Goal: Task Accomplishment & Management: Complete application form

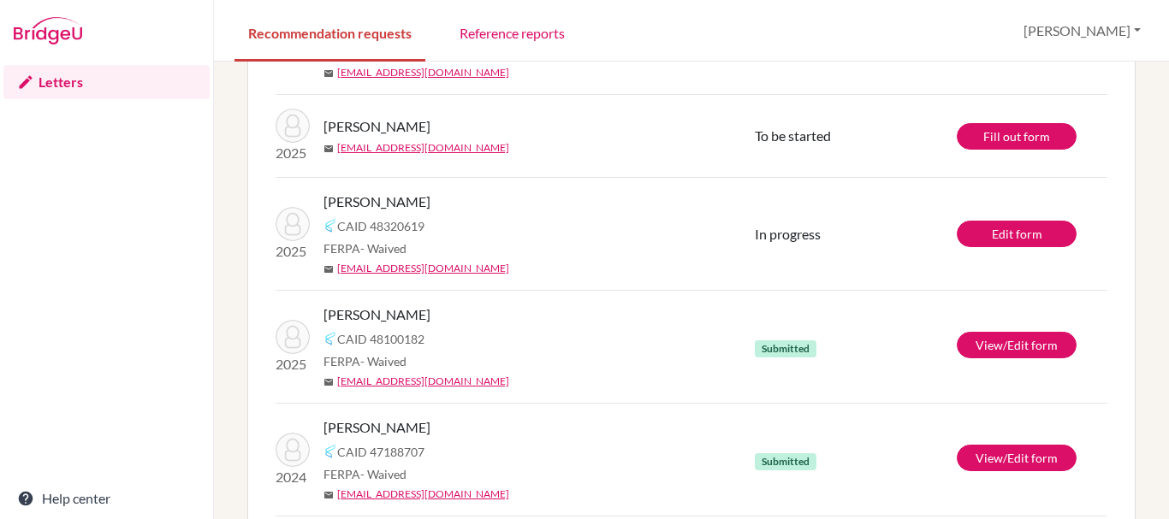
scroll to position [413, 0]
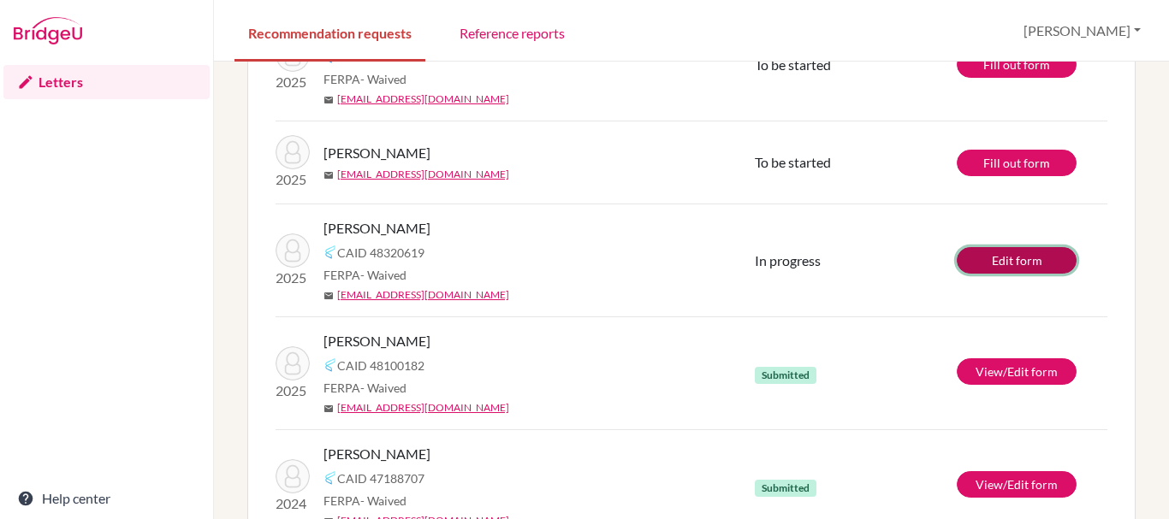
click at [995, 266] on link "Edit form" at bounding box center [1017, 260] width 120 height 27
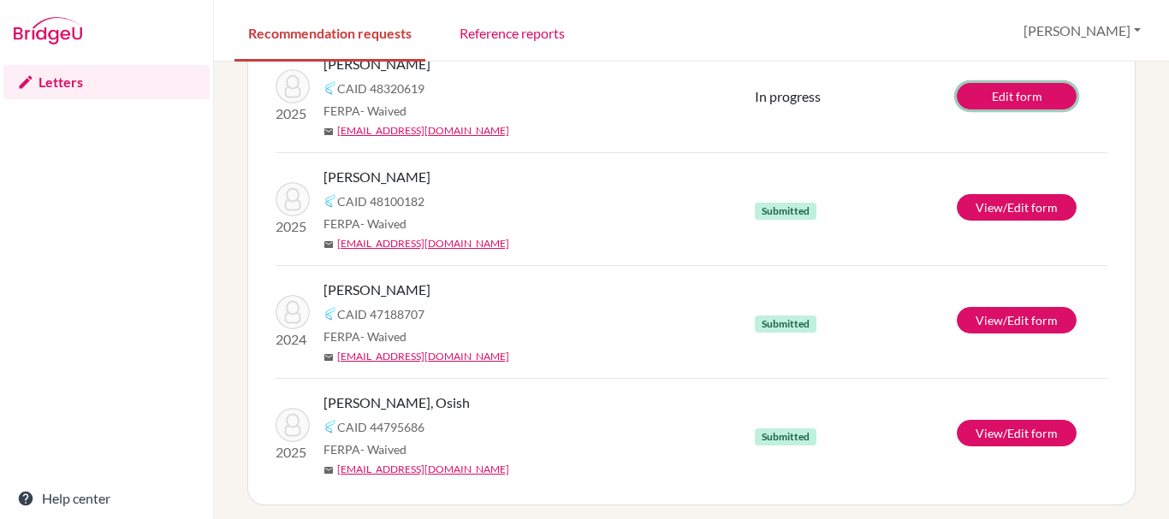
scroll to position [584, 0]
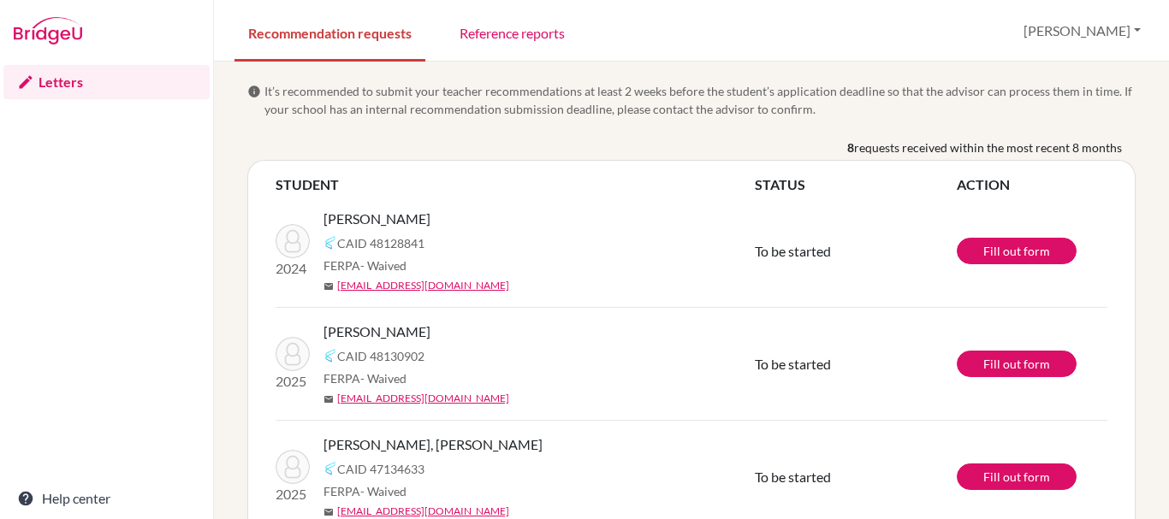
scroll to position [171, 0]
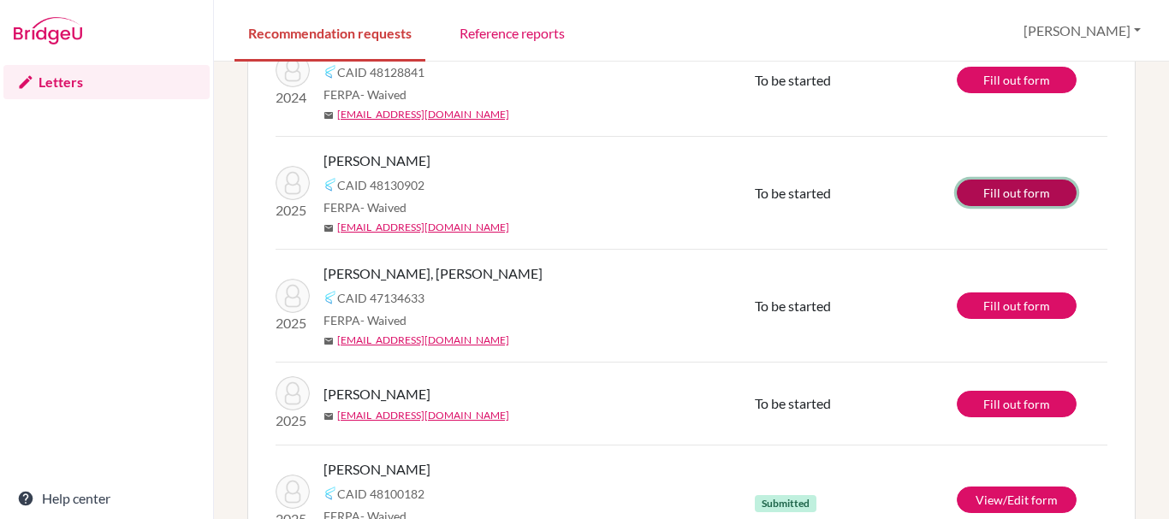
click at [990, 196] on link "Fill out form" at bounding box center [1017, 193] width 120 height 27
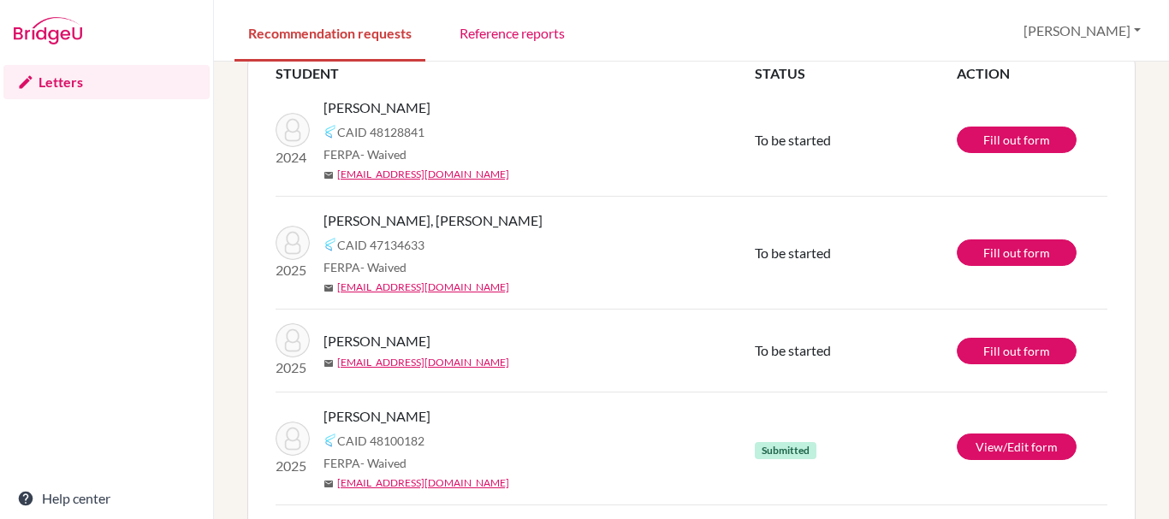
scroll to position [86, 0]
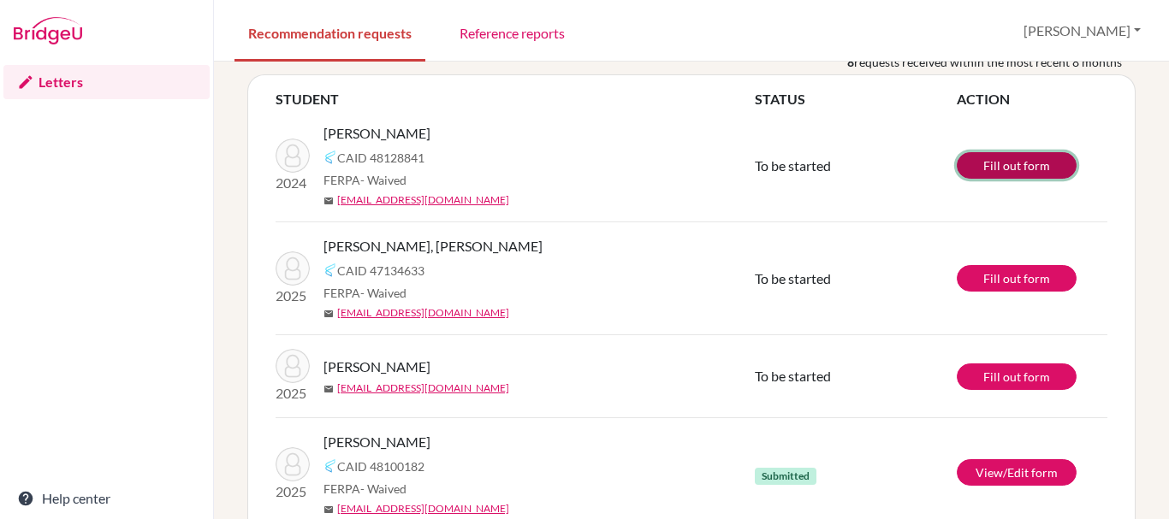
click at [990, 168] on link "Fill out form" at bounding box center [1017, 165] width 120 height 27
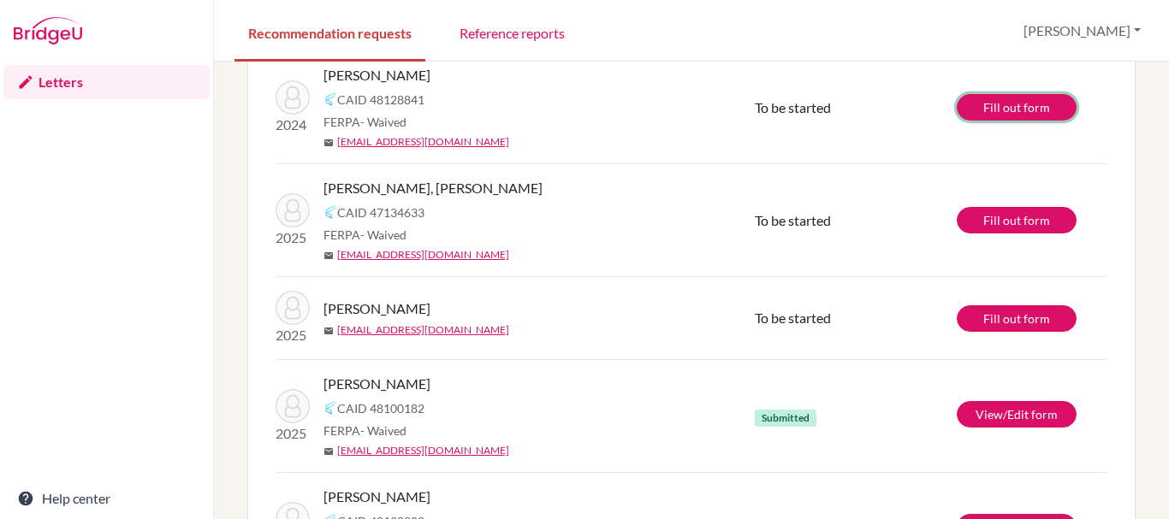
scroll to position [171, 0]
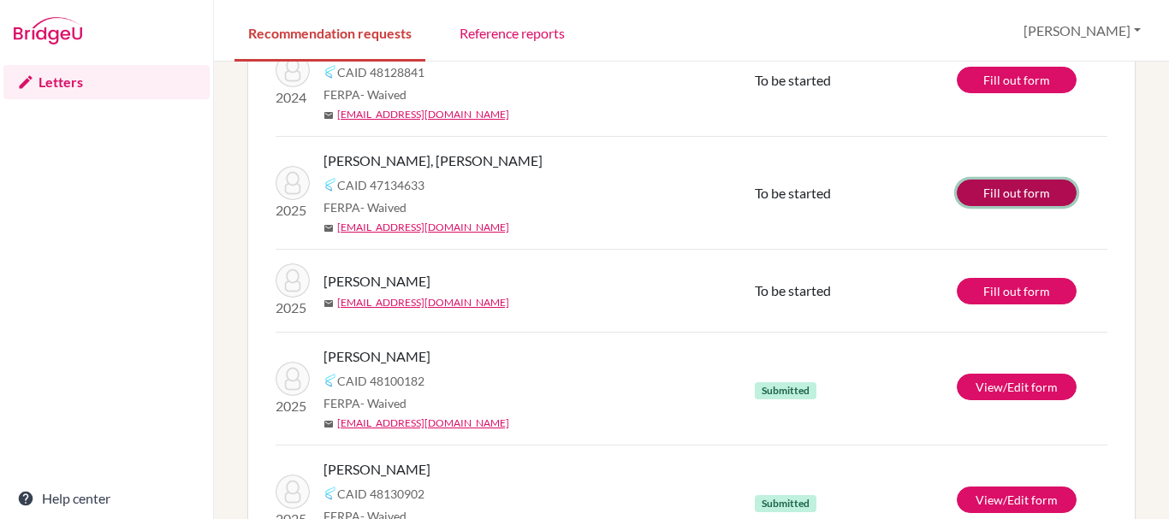
click at [980, 184] on link "Fill out form" at bounding box center [1017, 193] width 120 height 27
